Goal: Task Accomplishment & Management: Manage account settings

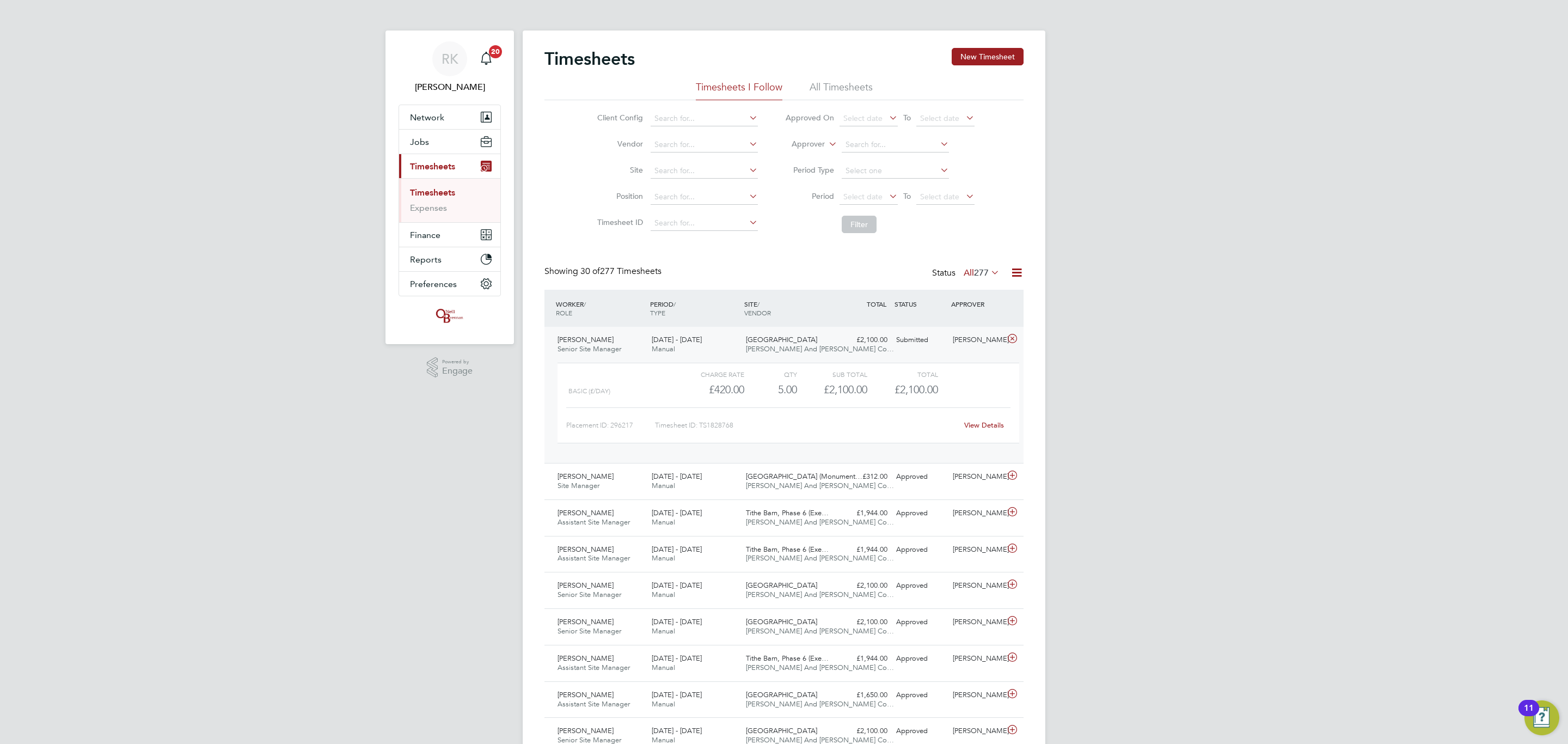
click at [977, 433] on div "View Details" at bounding box center [983, 425] width 53 height 18
click at [979, 430] on link "View Details" at bounding box center [984, 425] width 40 height 9
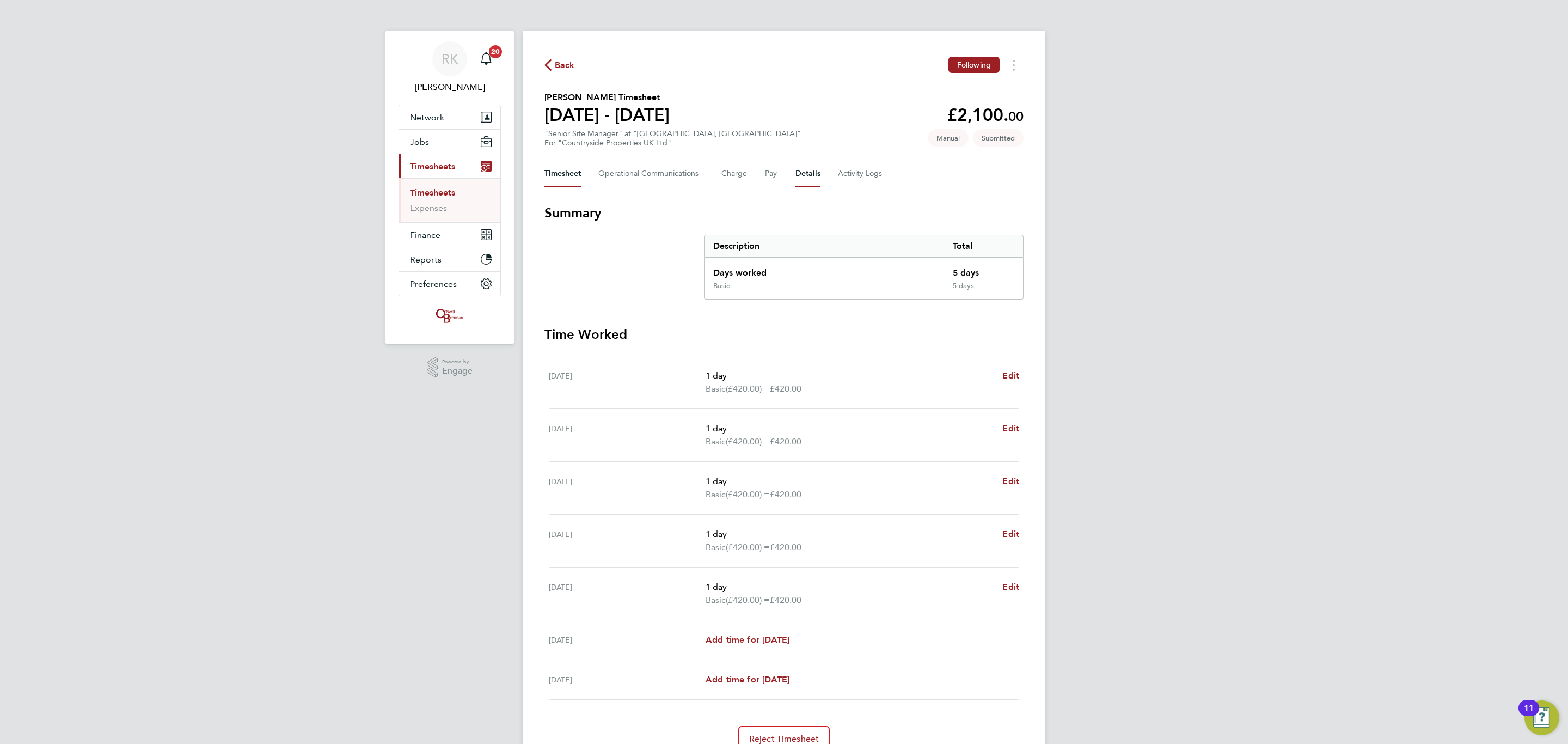
click at [800, 172] on button "Details" at bounding box center [807, 173] width 25 height 26
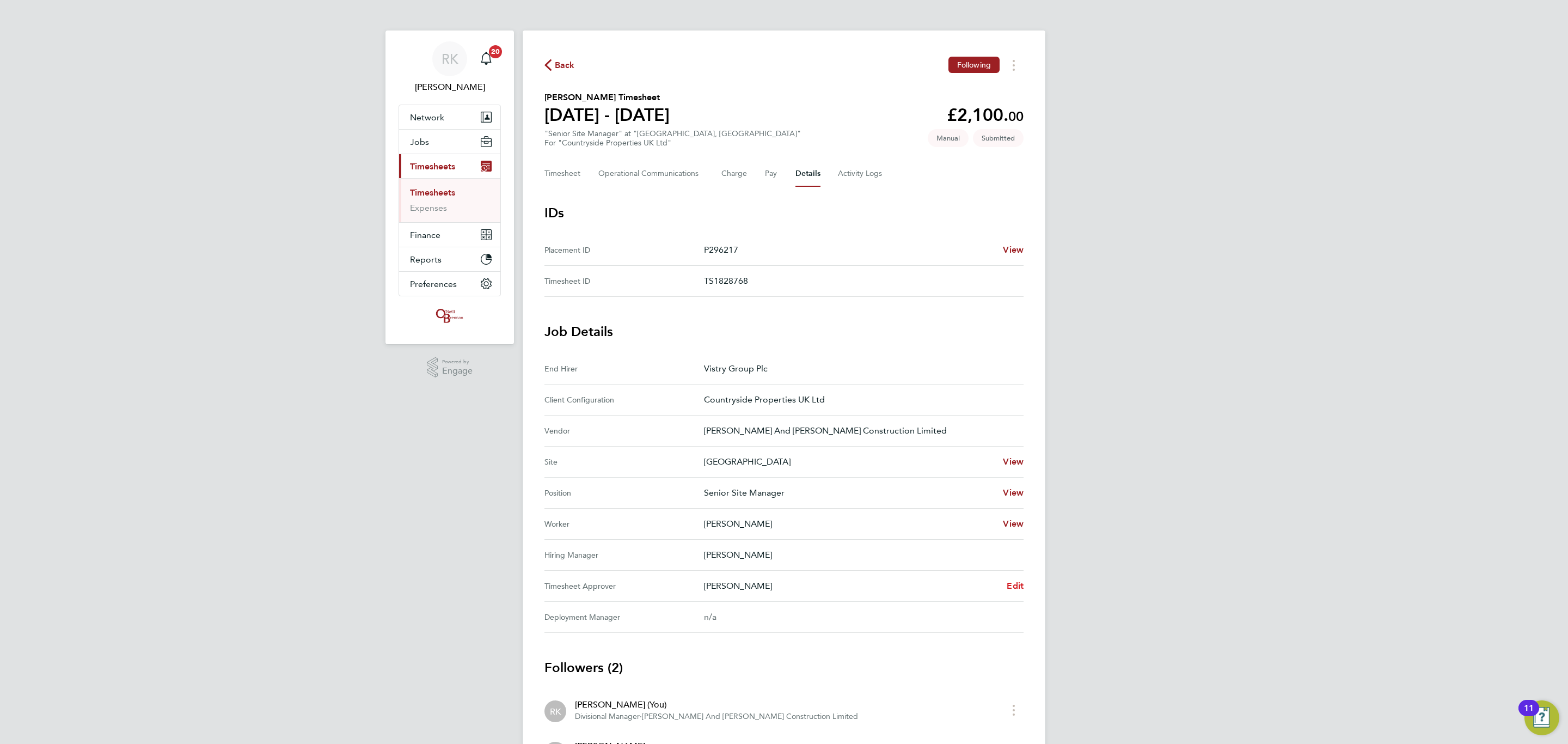
click at [1015, 580] on link "Edit" at bounding box center [1015, 585] width 17 height 13
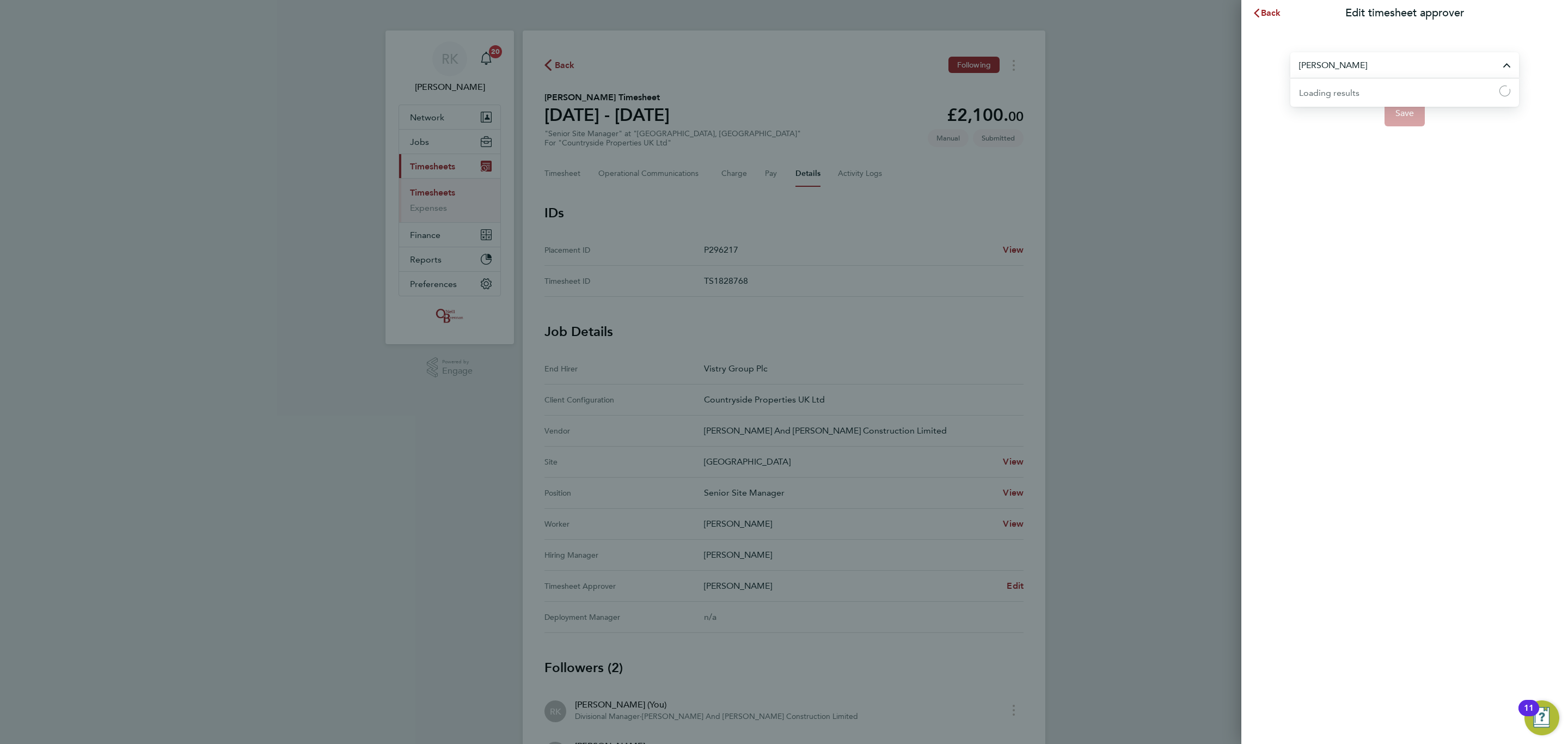
click at [1357, 67] on input "Joe Hutchinson" at bounding box center [1404, 65] width 229 height 26
type input "a"
click at [1374, 103] on li "[PERSON_NAME]" at bounding box center [1404, 92] width 229 height 27
type input "[PERSON_NAME]"
click at [1397, 115] on span "Save" at bounding box center [1404, 114] width 19 height 11
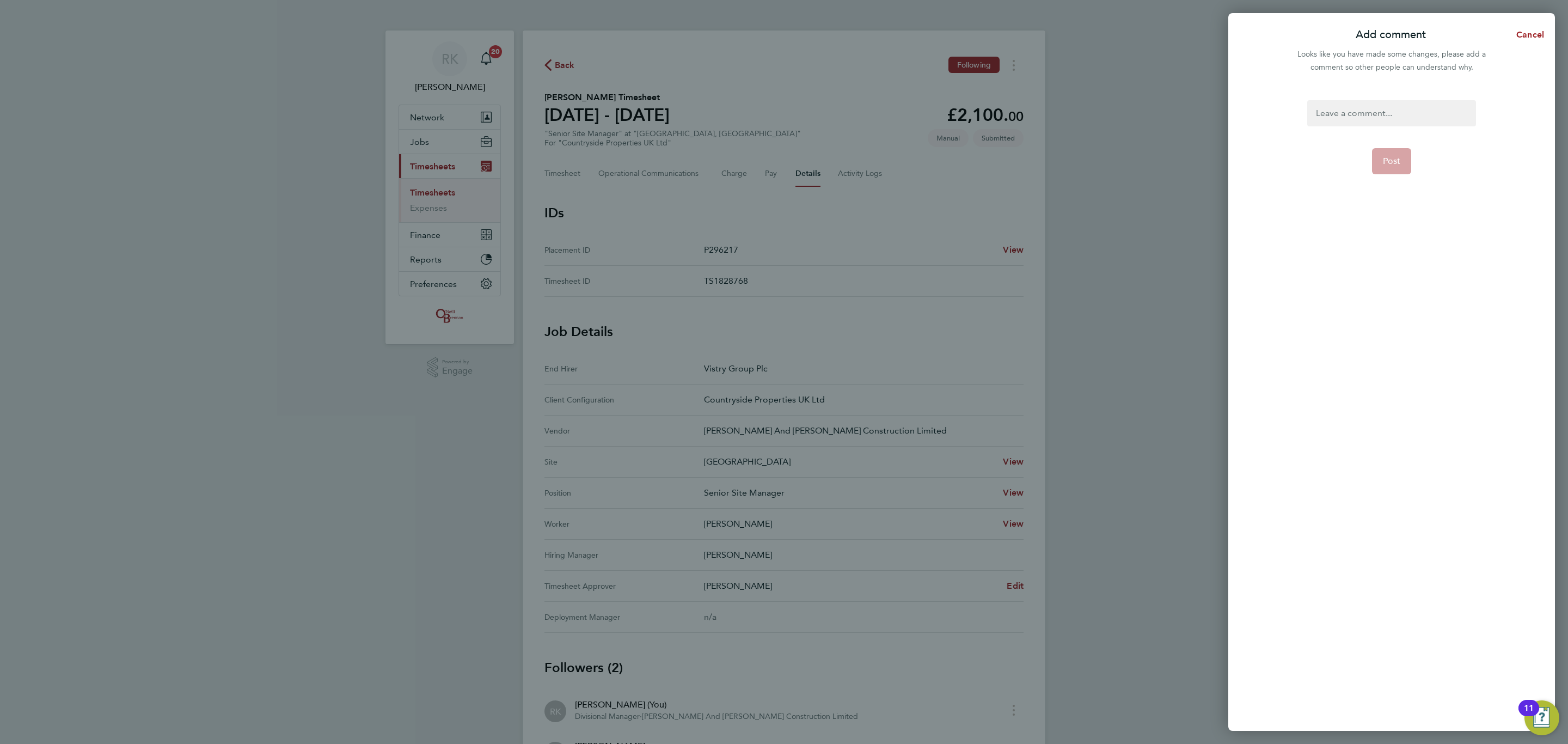
click at [1368, 119] on div at bounding box center [1392, 113] width 168 height 26
click at [1337, 126] on div at bounding box center [1392, 113] width 168 height 26
click at [1381, 209] on form ". Post" at bounding box center [1392, 306] width 177 height 411
click at [1400, 151] on button "Post" at bounding box center [1392, 161] width 40 height 26
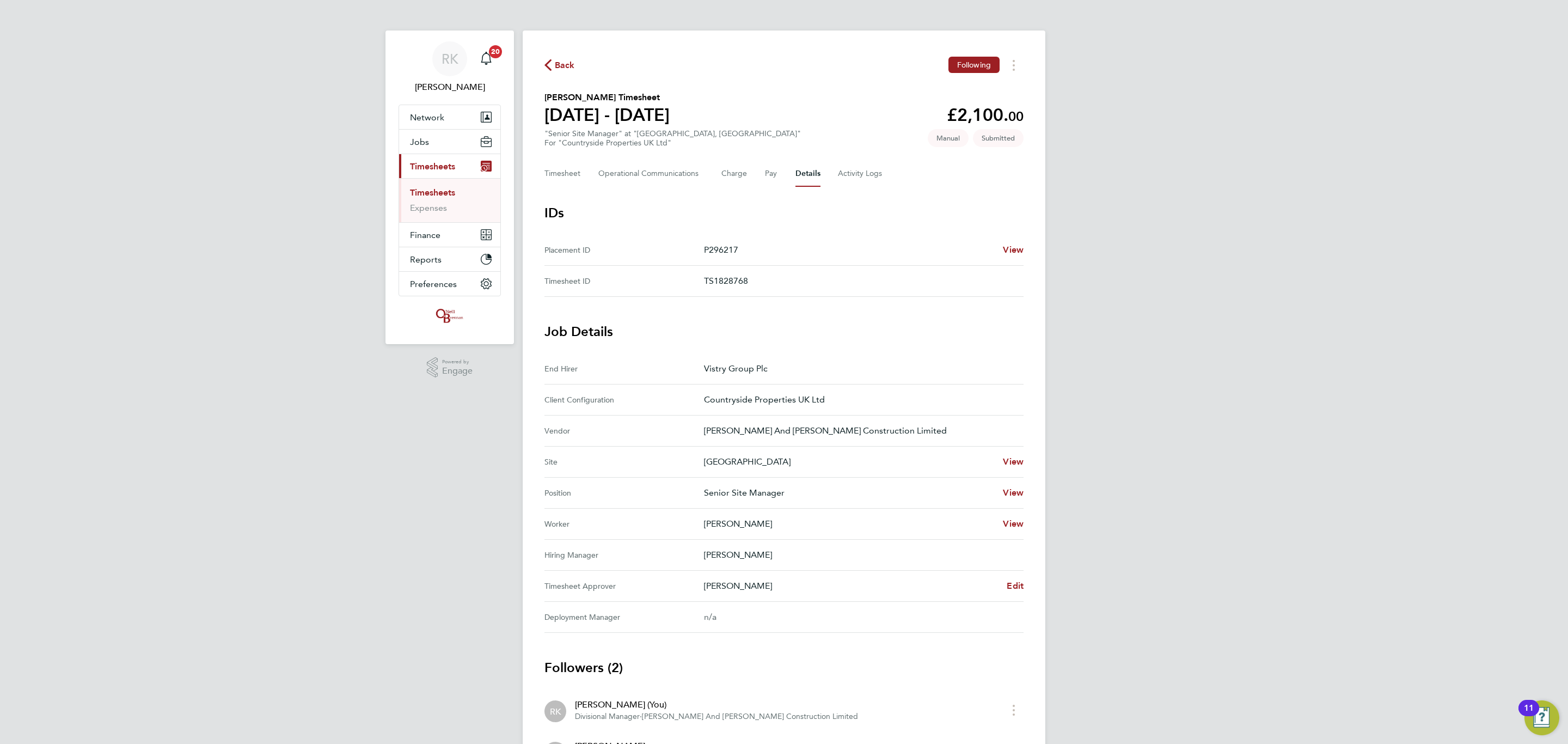
click at [253, 411] on div "RK Reece Kershaw Notifications 20 Applications: Network Team Members Businesses…" at bounding box center [784, 423] width 1568 height 846
